Goal: Complete application form

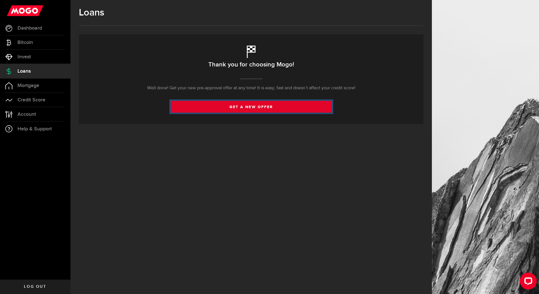
click at [259, 111] on link "get a new offer" at bounding box center [251, 107] width 161 height 12
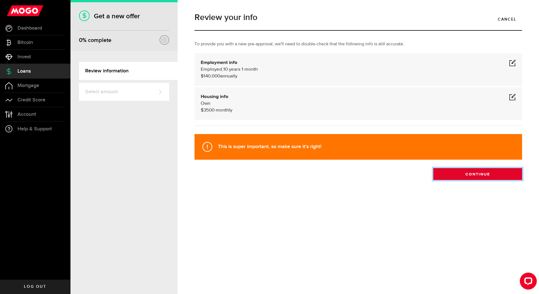
click at [473, 174] on button "Continue" at bounding box center [477, 174] width 89 height 12
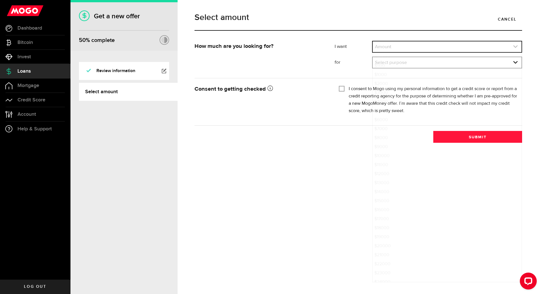
click at [515, 44] on link "expand select" at bounding box center [447, 46] width 149 height 11
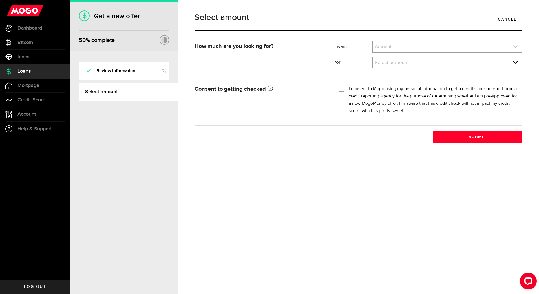
click at [516, 46] on icon "expand select" at bounding box center [515, 46] width 5 height 5
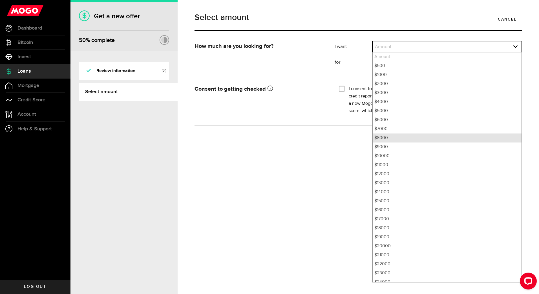
click at [388, 140] on li "$8000" at bounding box center [447, 138] width 149 height 9
select select "8000"
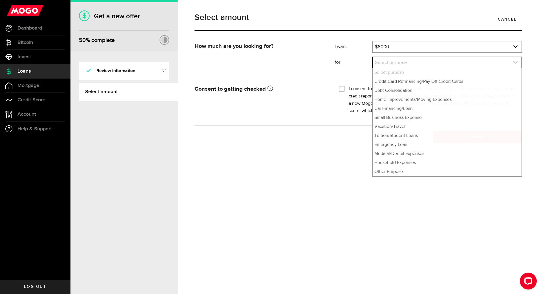
click at [479, 65] on link "expand select" at bounding box center [447, 62] width 149 height 11
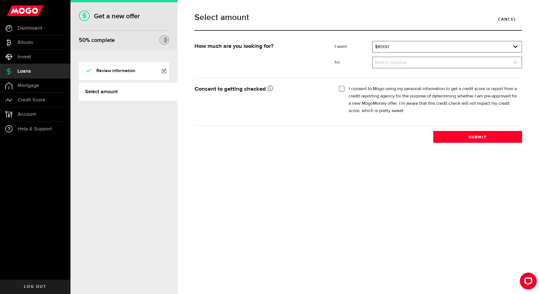
click at [480, 65] on link "expand select" at bounding box center [447, 62] width 149 height 11
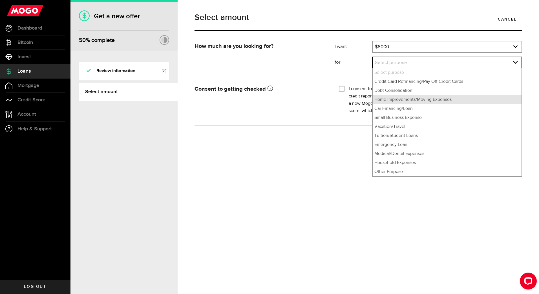
click at [448, 102] on li "Home Improvements/Moving Expenses" at bounding box center [447, 99] width 149 height 9
select select "Home Improvements/Moving Expenses"
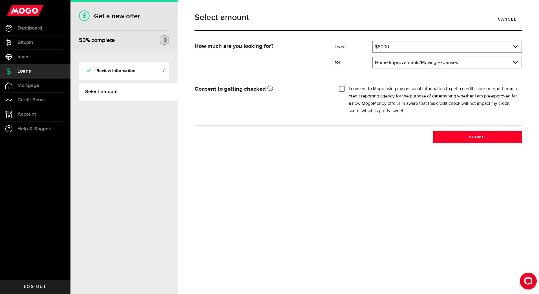
click at [342, 89] on input "I consent to Mogo using my personal information to get a credit score or report…" at bounding box center [342, 88] width 6 height 6
checkbox input "true"
click at [471, 137] on button "Submit" at bounding box center [477, 137] width 89 height 12
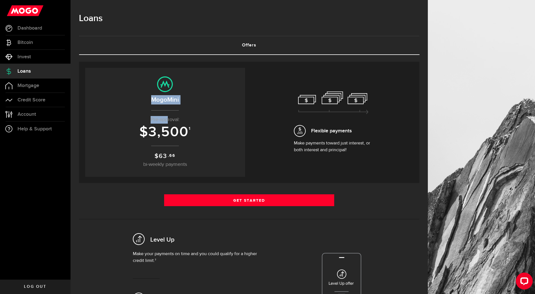
click at [169, 110] on center "MogoMini Pre-approval: $ 3,500 1 $ 63 .66 bi-weekly payments" at bounding box center [165, 122] width 149 height 92
drag, startPoint x: 169, startPoint y: 110, endPoint x: 192, endPoint y: 129, distance: 29.5
click at [191, 129] on sup "1" at bounding box center [190, 128] width 2 height 5
click at [189, 126] on sup "1" at bounding box center [190, 128] width 2 height 5
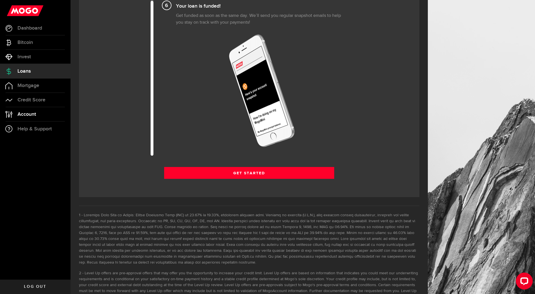
scroll to position [660, 0]
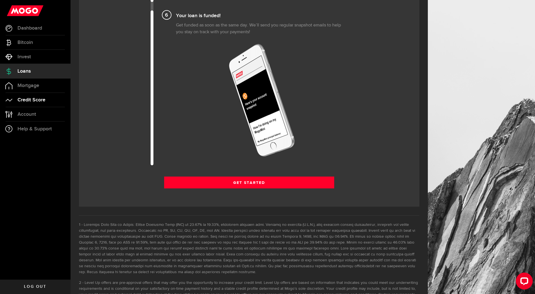
click at [38, 101] on span "Credit Score" at bounding box center [31, 100] width 28 height 5
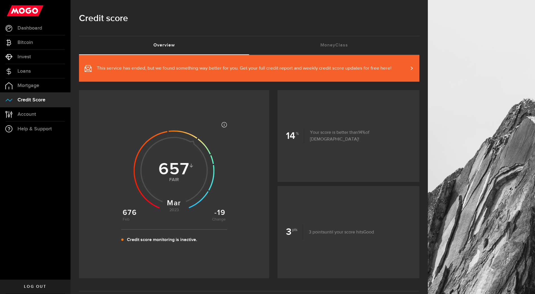
click at [390, 70] on span "This service has ended, but we found something way better for you. Get your ful…" at bounding box center [244, 68] width 295 height 7
